Goal: Task Accomplishment & Management: Complete application form

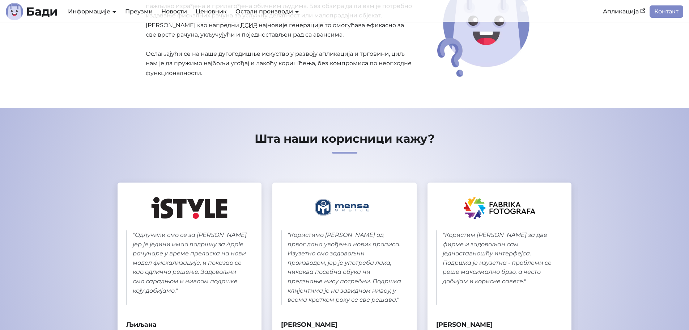
scroll to position [217, 0]
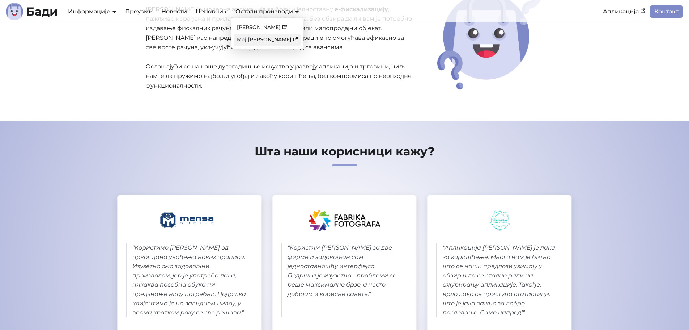
click at [242, 40] on link "Мој Бади" at bounding box center [267, 39] width 67 height 11
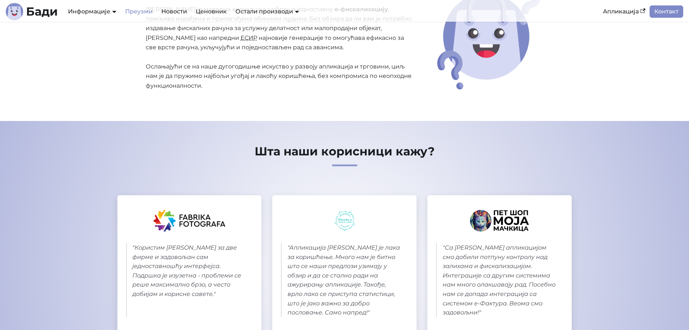
click at [149, 14] on link "Преузми" at bounding box center [139, 11] width 36 height 12
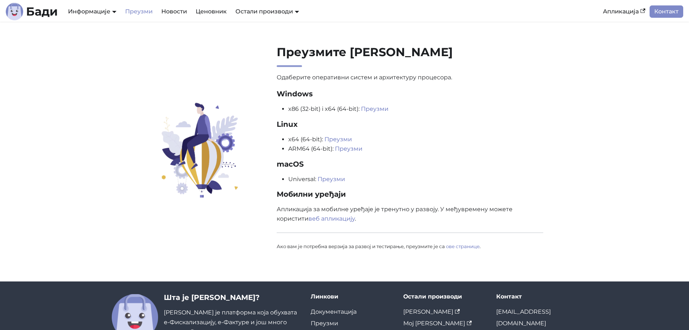
click at [164, 3] on div "Бади Информације Документација АПИ Документација План развоја Преузми Новости Ц…" at bounding box center [302, 11] width 593 height 17
click at [168, 12] on link "Новости" at bounding box center [174, 11] width 34 height 12
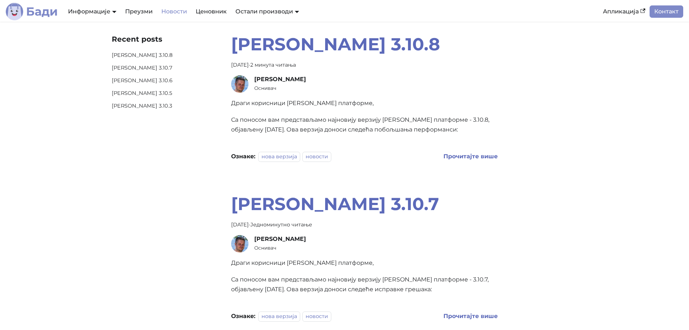
click at [22, 9] on img "Main" at bounding box center [14, 11] width 17 height 17
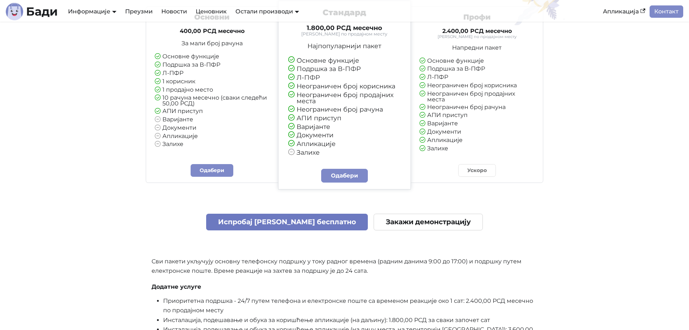
scroll to position [1737, 0]
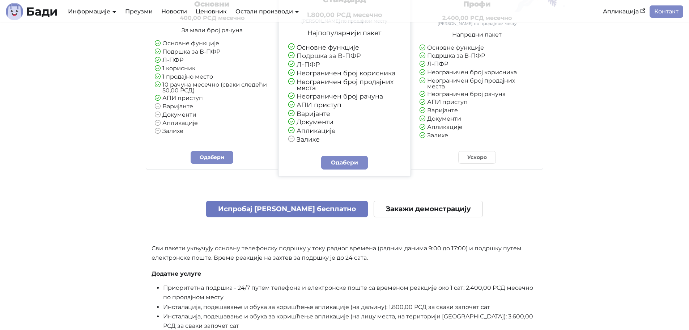
click at [318, 206] on link "Испробај Бади бесплатно" at bounding box center [287, 209] width 162 height 17
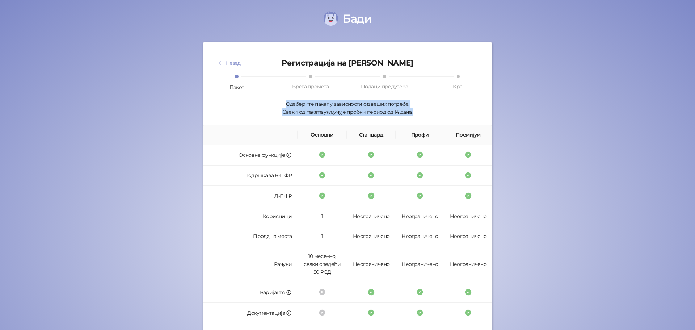
drag, startPoint x: 281, startPoint y: 105, endPoint x: 417, endPoint y: 122, distance: 137.9
click at [417, 122] on div "Назад Регистрација на [PERSON_NAME] Пакет Врста промета Подаци предузећа Крај О…" at bounding box center [347, 245] width 272 height 388
click at [418, 113] on div "Одаберите пакет у зависности од ваших потреба. Сваки од пакета укључује пробни …" at bounding box center [347, 108] width 272 height 16
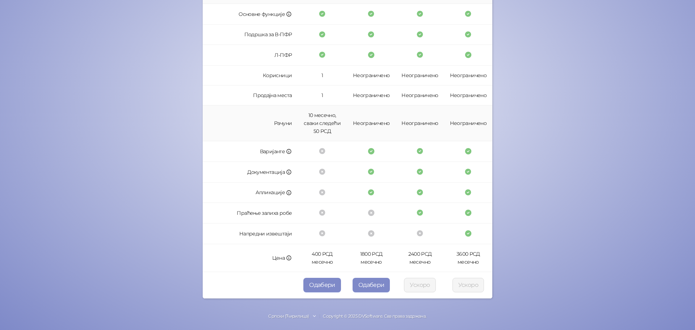
scroll to position [142, 0]
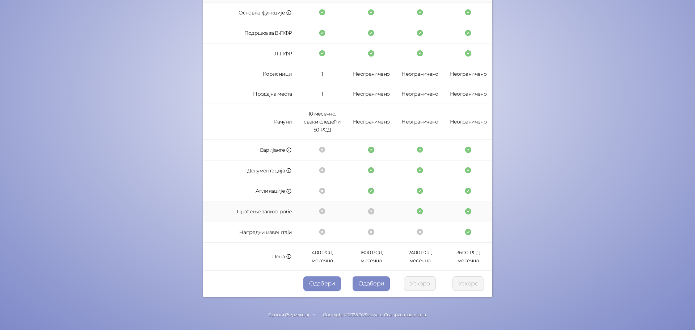
click at [367, 208] on icon at bounding box center [371, 211] width 8 height 8
click at [375, 284] on button "Одабери" at bounding box center [372, 283] width 38 height 14
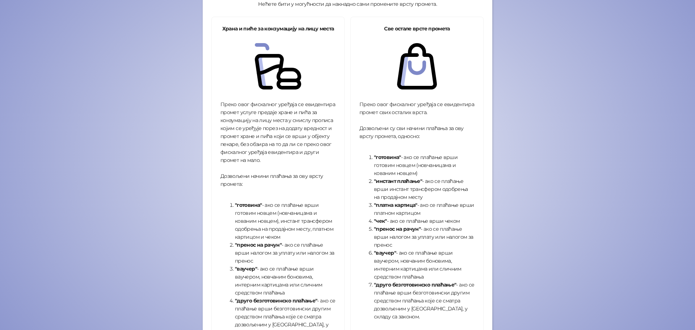
scroll to position [145, 0]
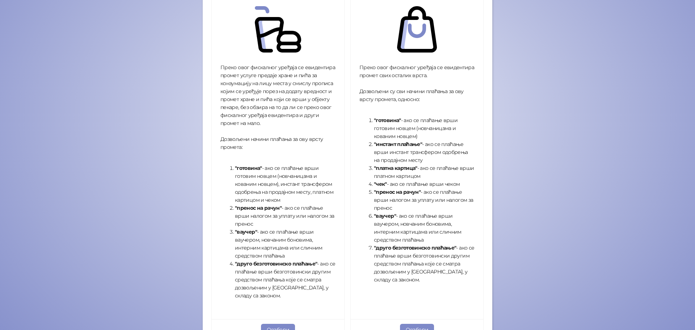
click at [396, 214] on li ""ваучер" - ако се плаћање врши ваучером, новчаним боновима, интерним картицама …" at bounding box center [424, 228] width 101 height 32
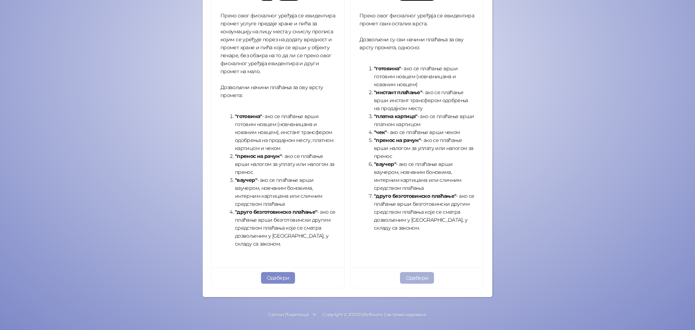
click at [408, 279] on button "Одабери" at bounding box center [417, 278] width 34 height 12
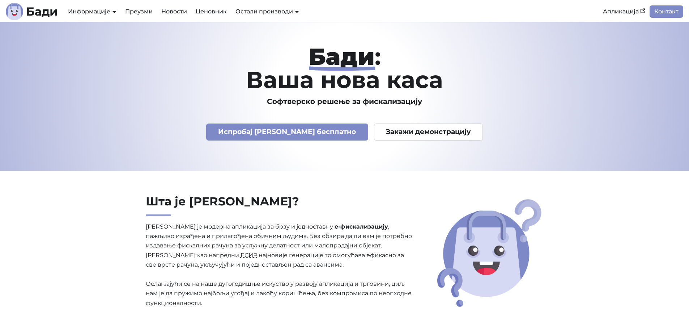
scroll to position [217, 0]
